Goal: Transaction & Acquisition: Book appointment/travel/reservation

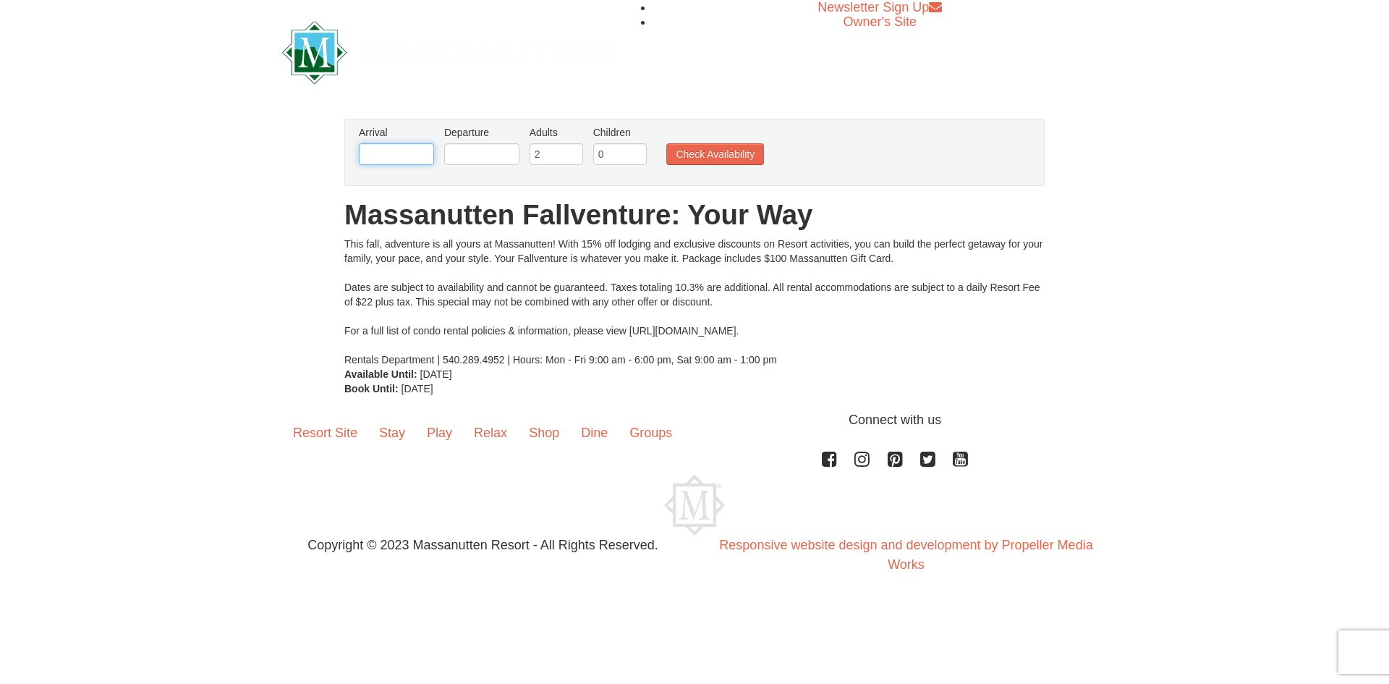
click at [394, 151] on input "text" at bounding box center [396, 154] width 75 height 22
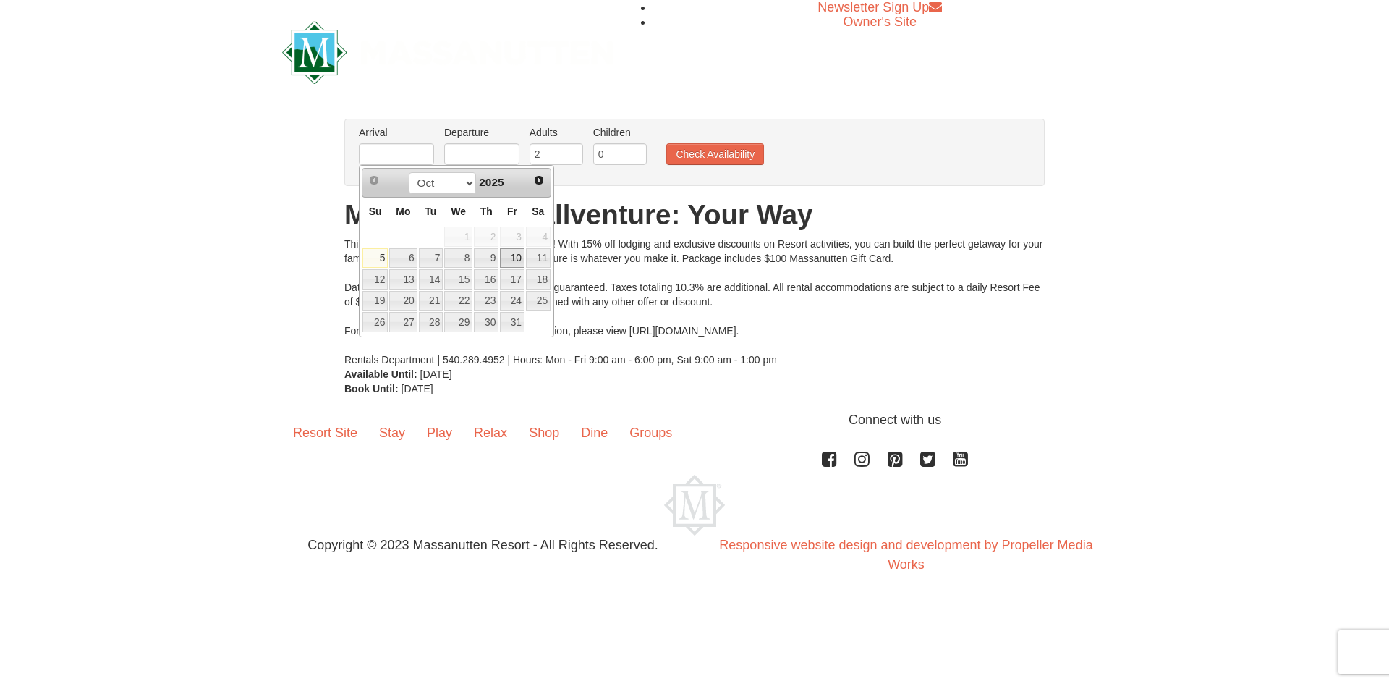
click at [515, 258] on link "10" at bounding box center [512, 258] width 25 height 20
type input "[DATE]"
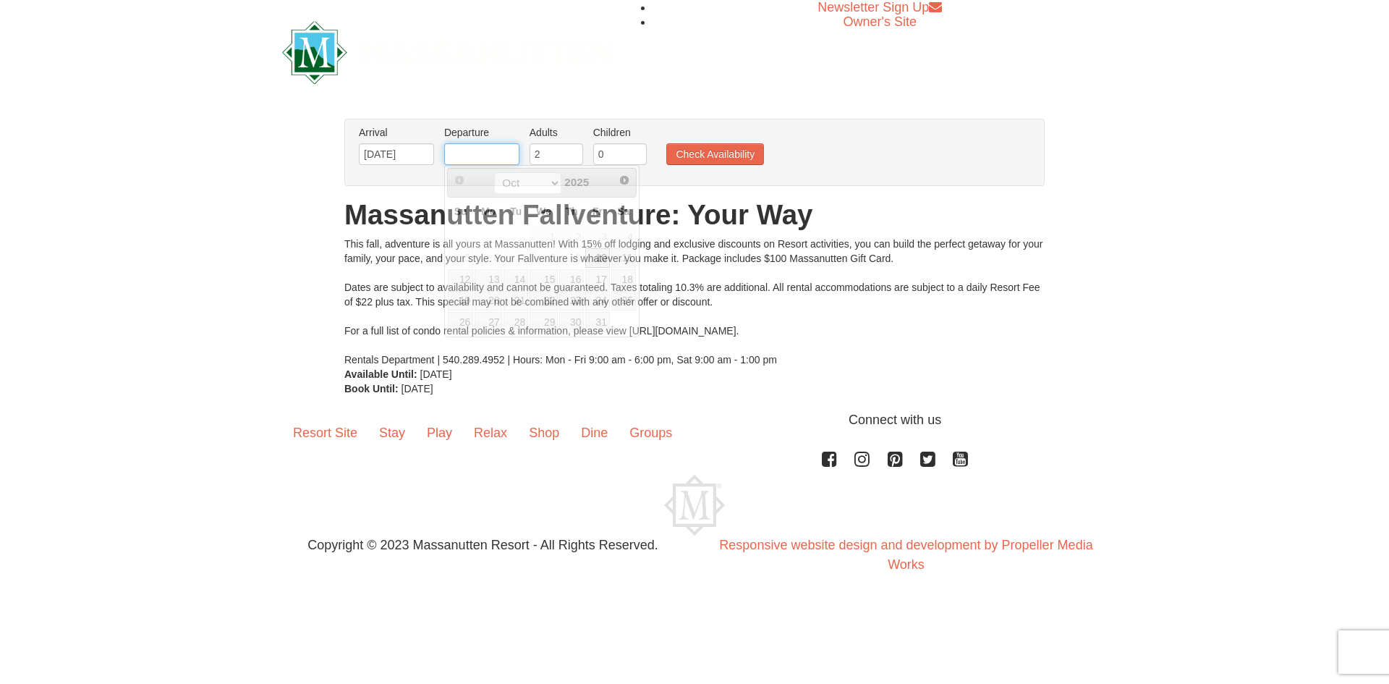
click at [460, 150] on input "text" at bounding box center [481, 154] width 75 height 22
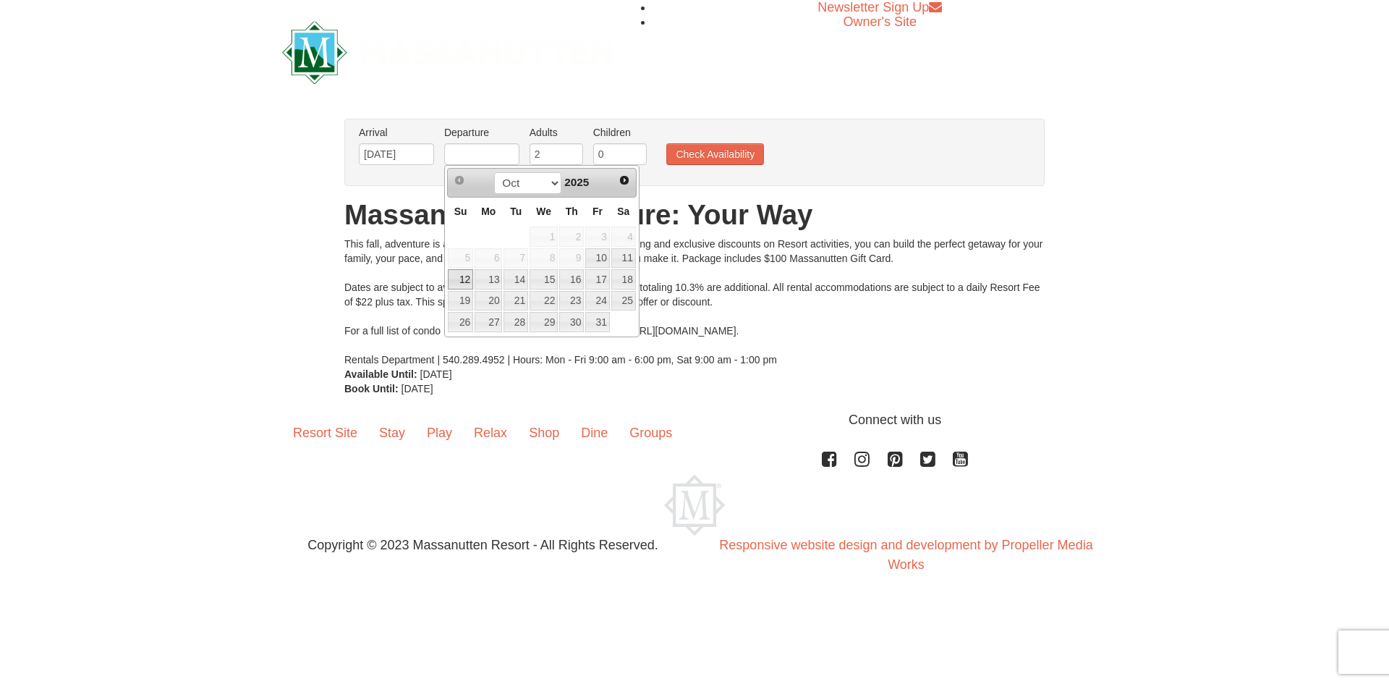
click at [455, 279] on link "12" at bounding box center [460, 279] width 25 height 20
type input "[DATE]"
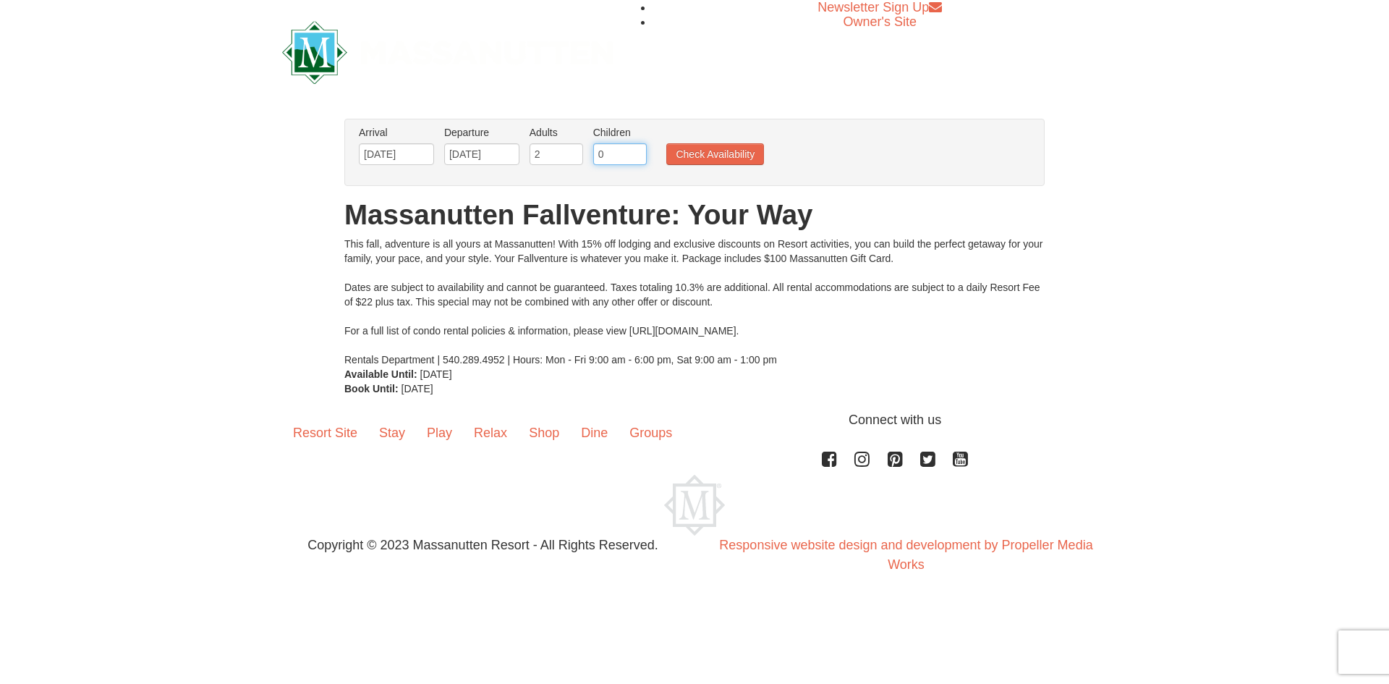
click at [620, 155] on input "0" at bounding box center [620, 154] width 54 height 22
click at [637, 151] on input "1" at bounding box center [620, 154] width 54 height 22
type input "2"
click at [638, 151] on input "2" at bounding box center [620, 154] width 54 height 22
click at [695, 155] on button "Check Availability" at bounding box center [715, 154] width 98 height 22
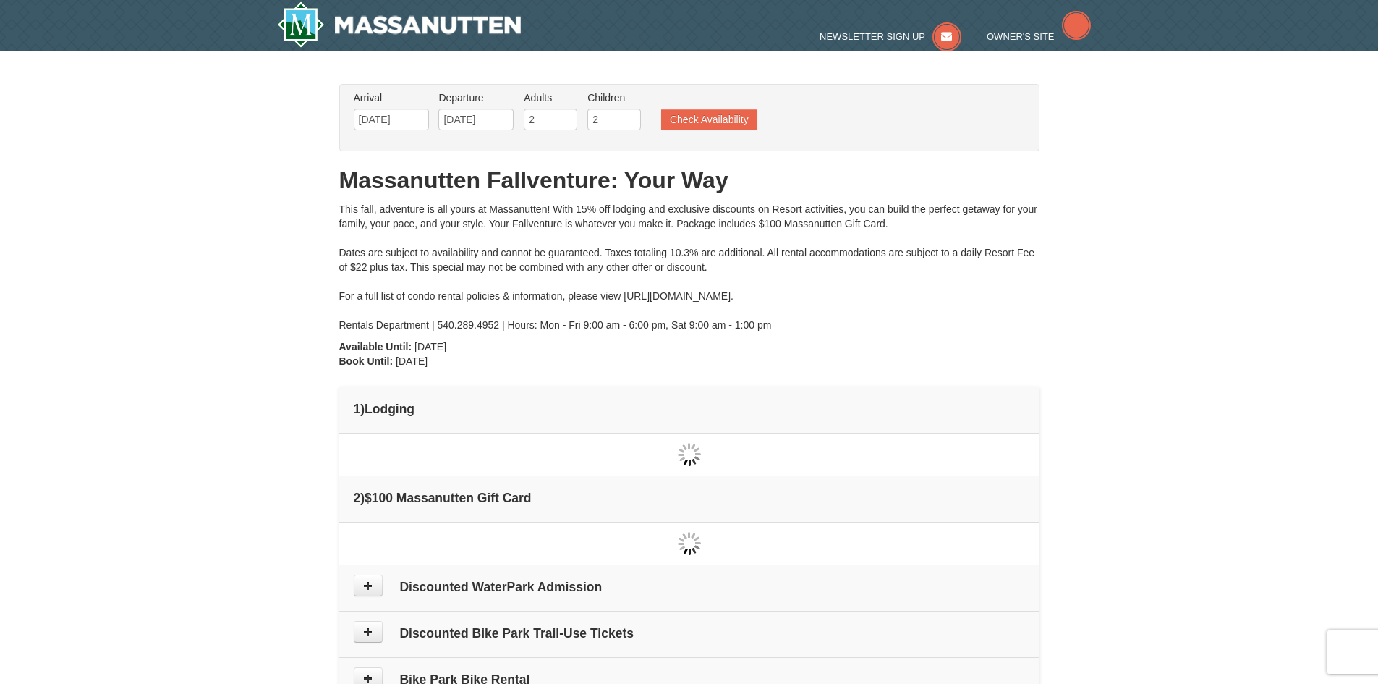
type input "[DATE]"
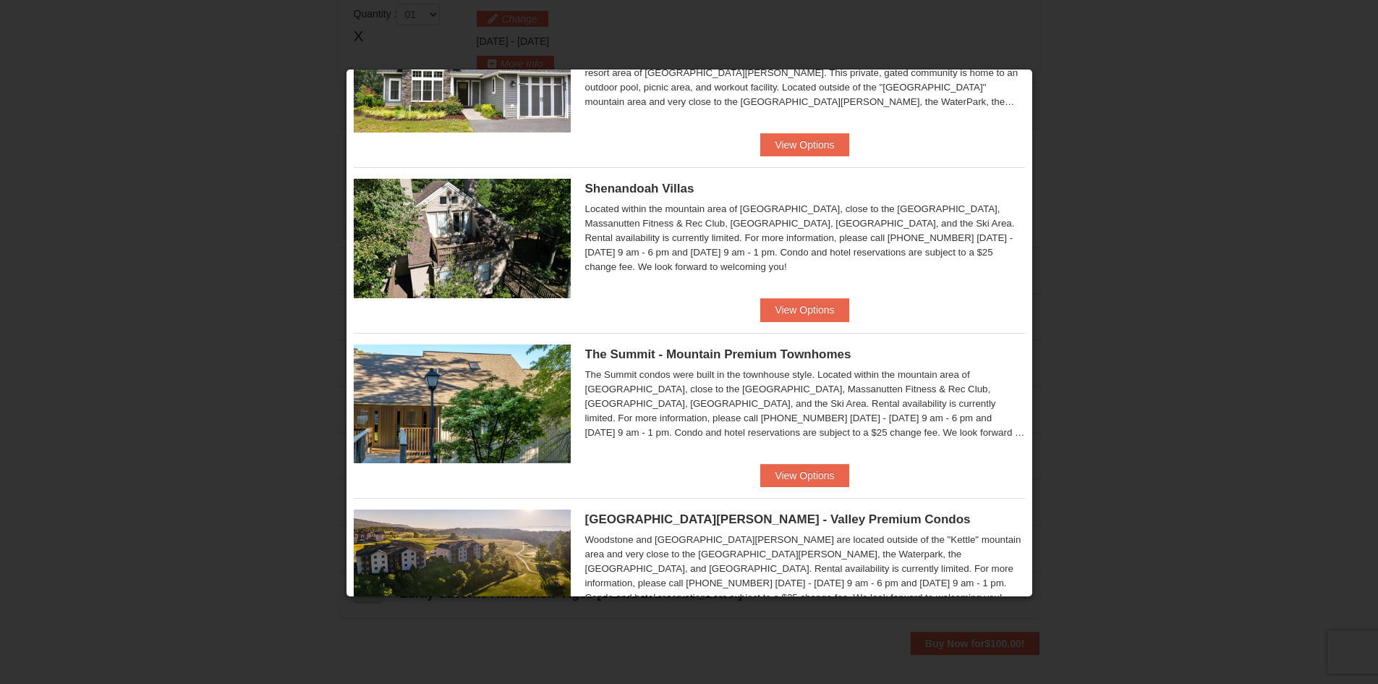
scroll to position [234, 0]
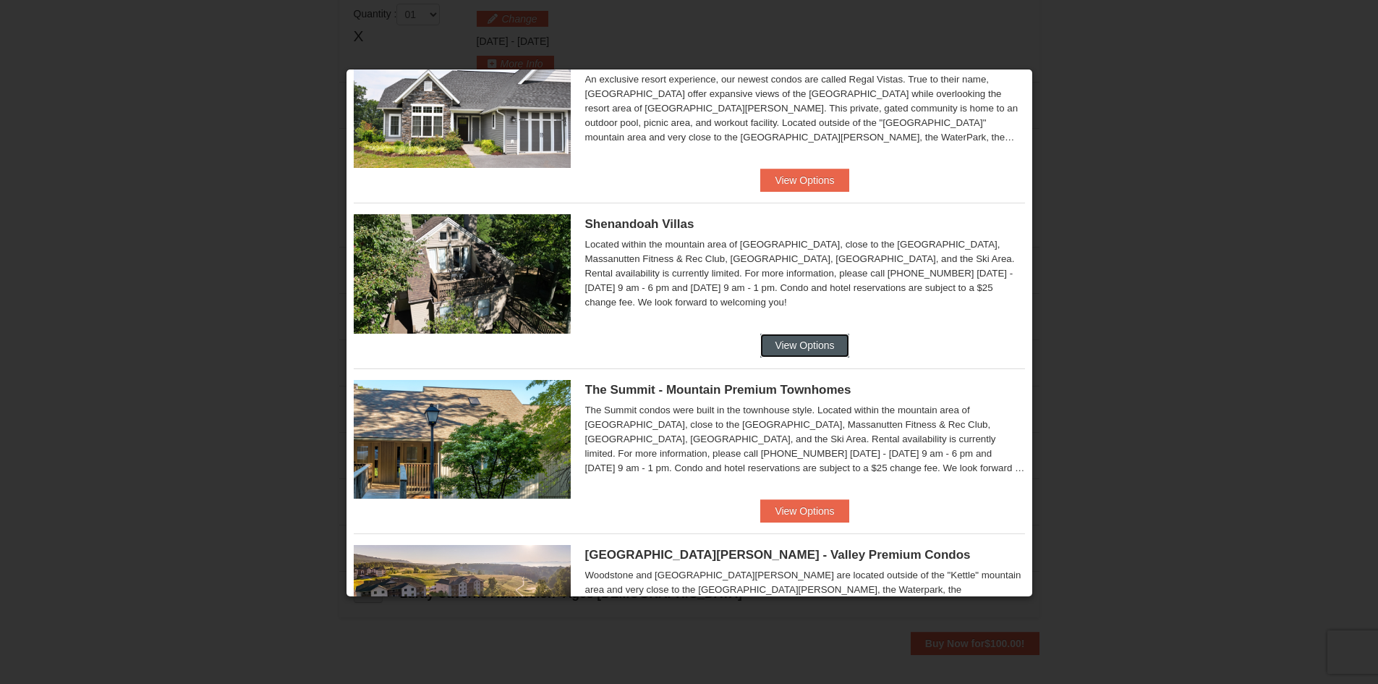
click at [809, 340] on button "View Options" at bounding box center [805, 345] width 88 height 23
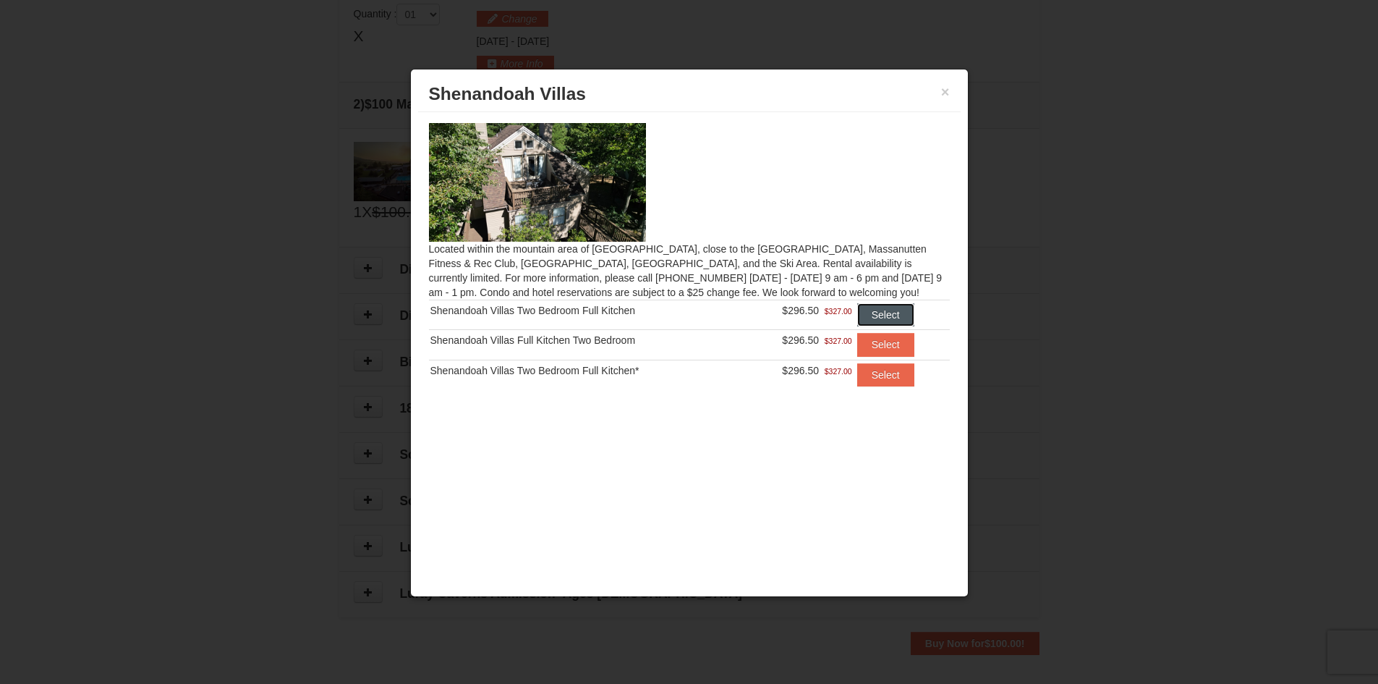
click at [877, 315] on button "Select" at bounding box center [885, 314] width 57 height 23
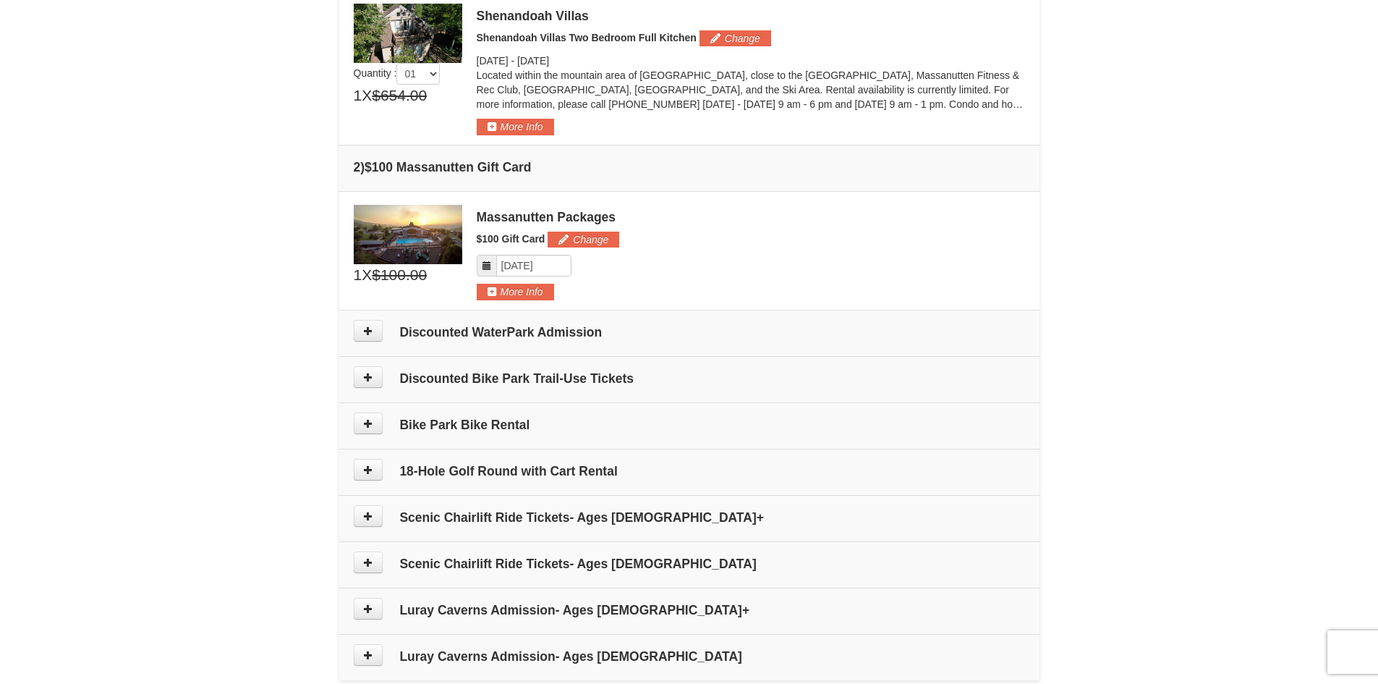
scroll to position [514, 0]
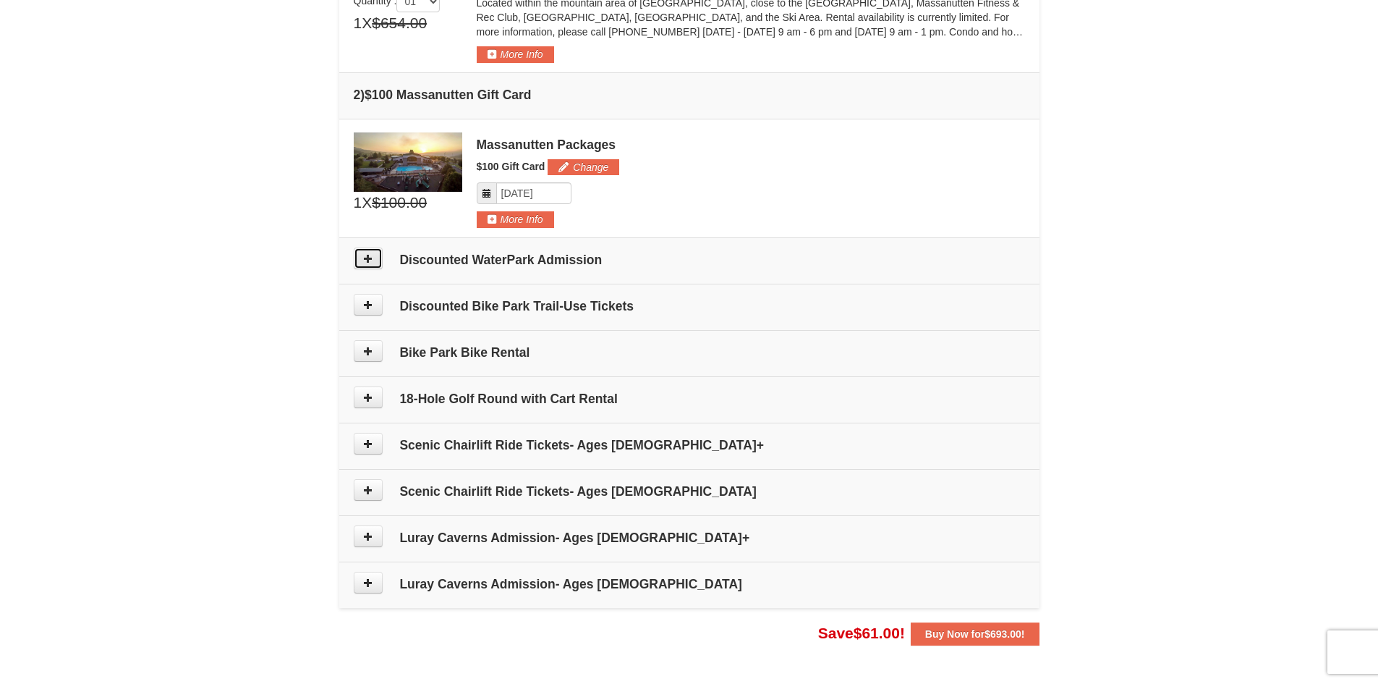
click at [371, 259] on icon at bounding box center [368, 258] width 10 height 10
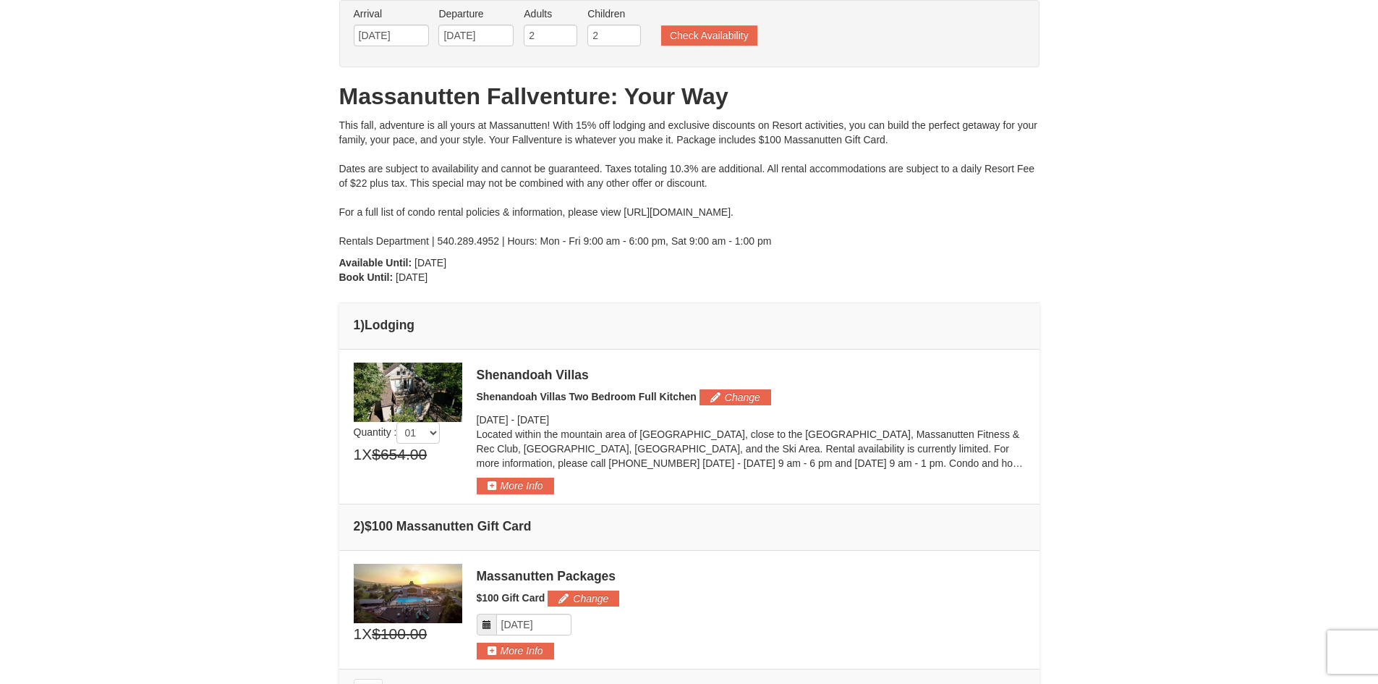
scroll to position [0, 0]
